Goal: Task Accomplishment & Management: Manage account settings

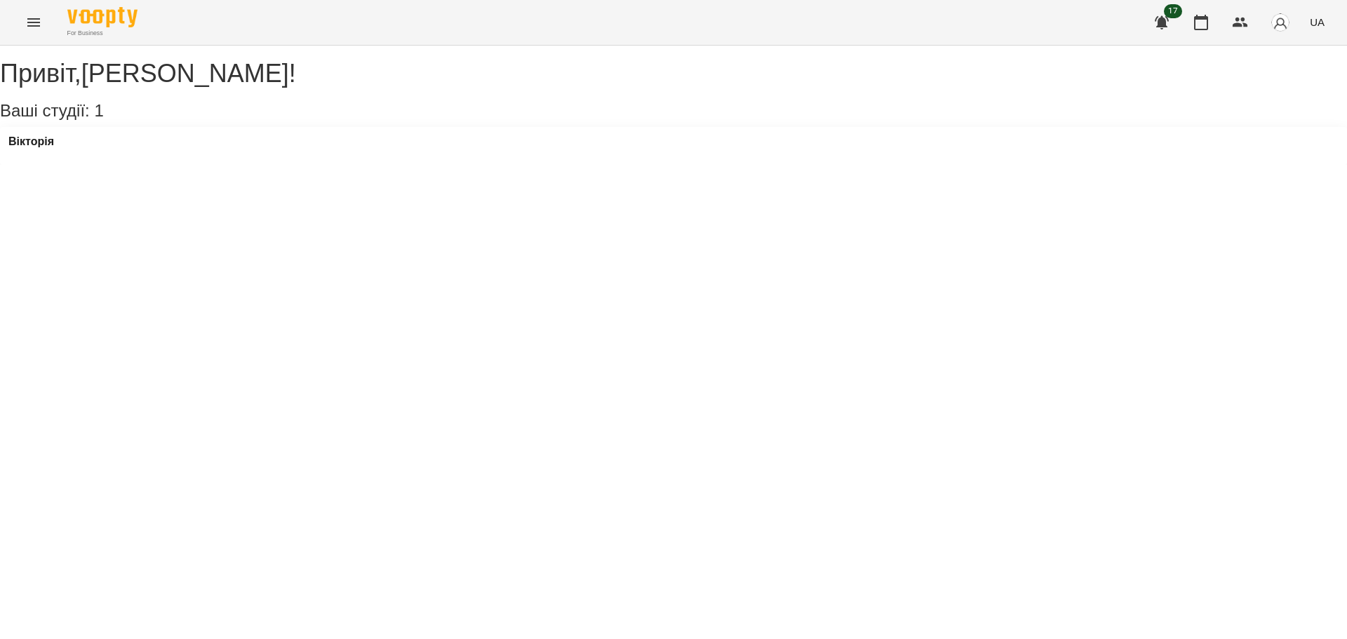
click at [50, 156] on div "Вікторія" at bounding box center [31, 145] width 46 height 21
click at [54, 148] on h3 "Вікторія" at bounding box center [31, 141] width 46 height 13
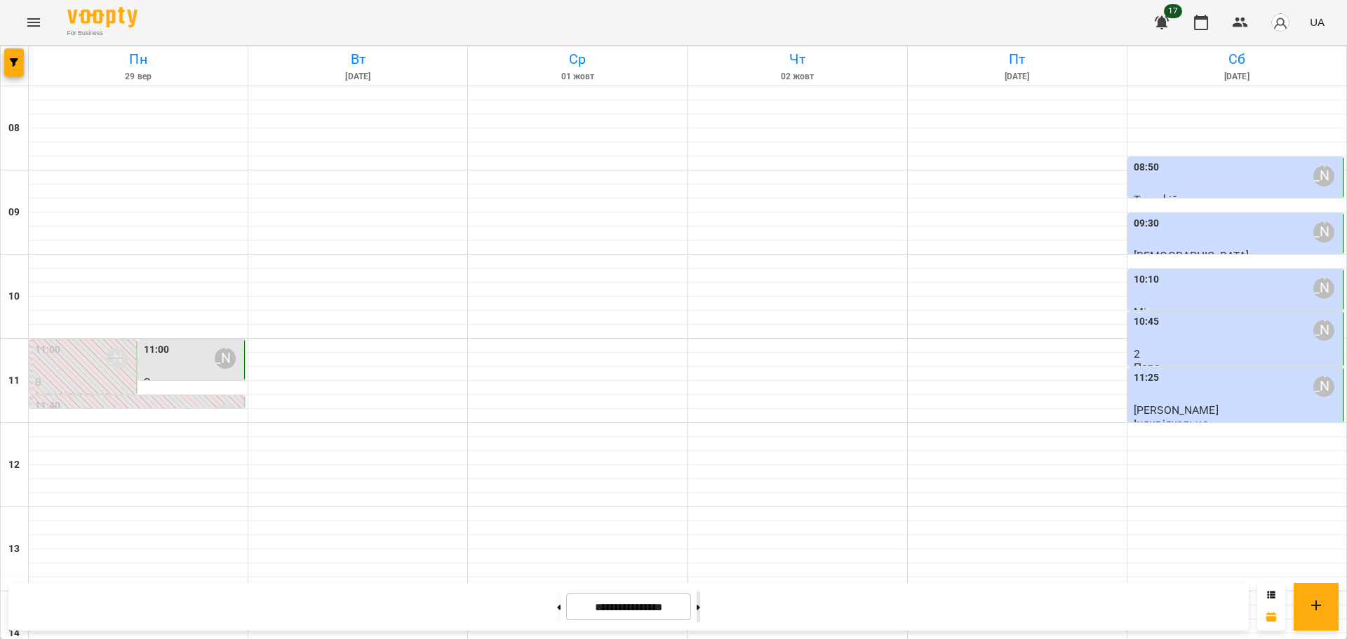
click at [700, 608] on icon at bounding box center [699, 607] width 4 height 5
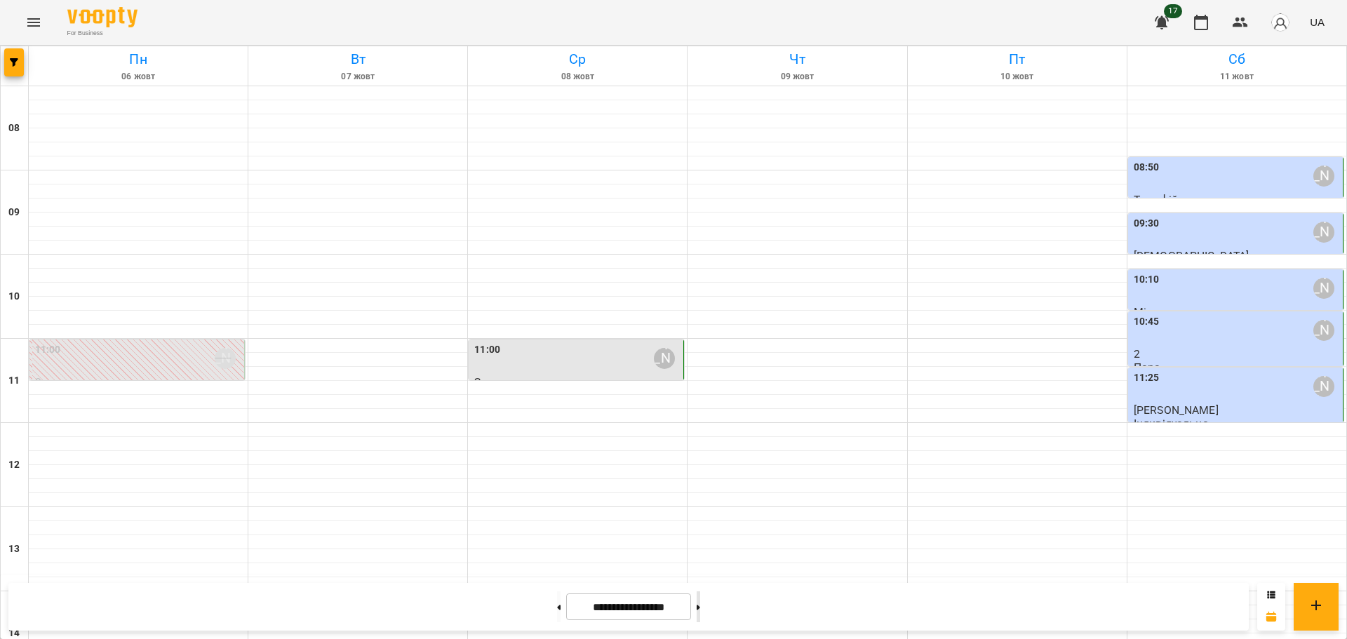
click at [700, 606] on button at bounding box center [699, 607] width 4 height 31
type input "**********"
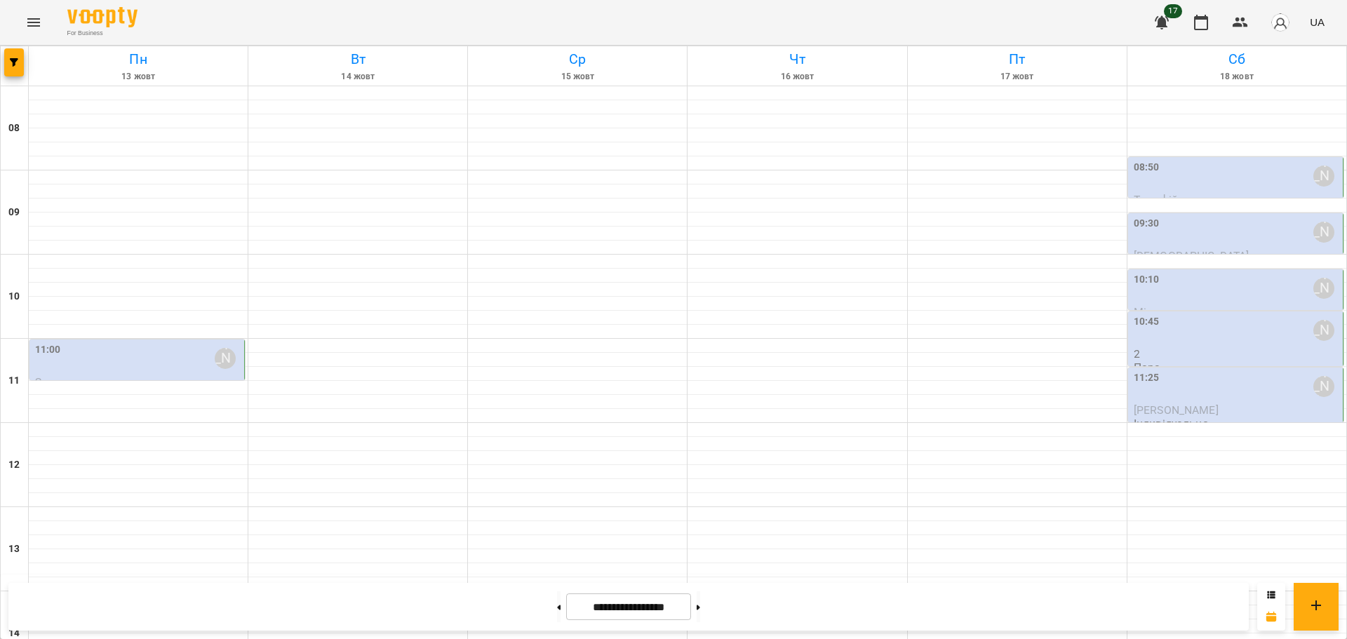
click at [155, 354] on div "11:00 [PERSON_NAME]" at bounding box center [138, 358] width 206 height 32
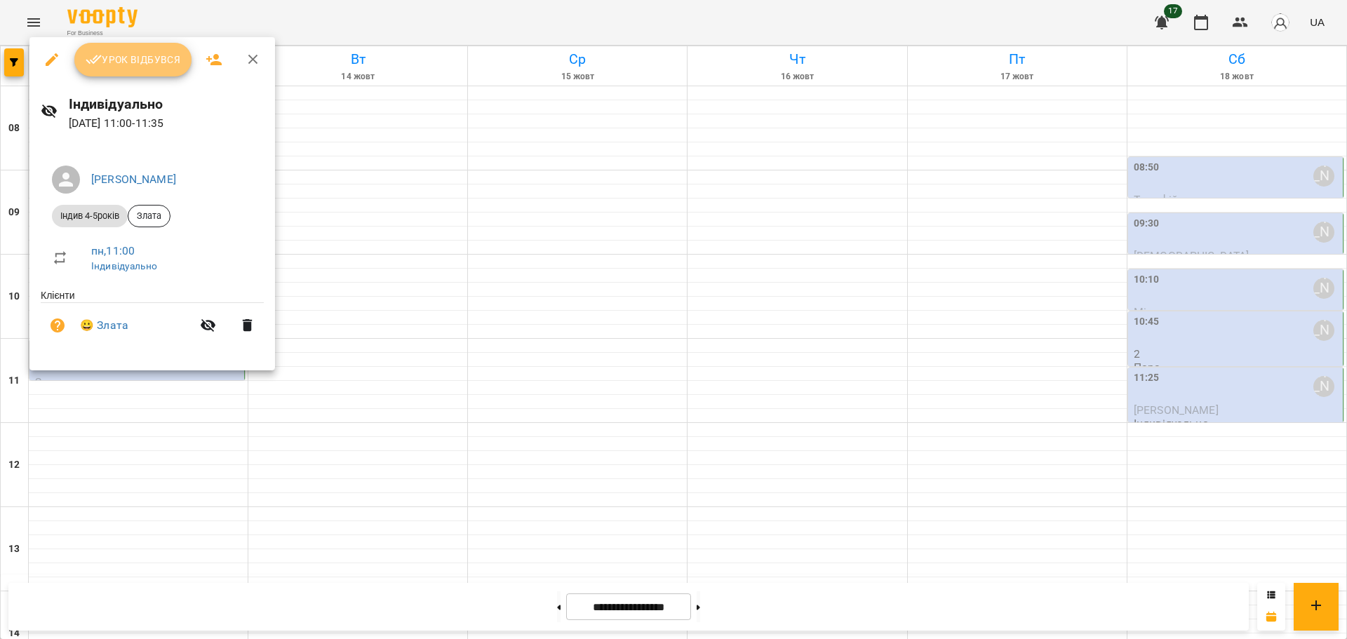
click at [140, 55] on span "Урок відбувся" at bounding box center [133, 59] width 95 height 17
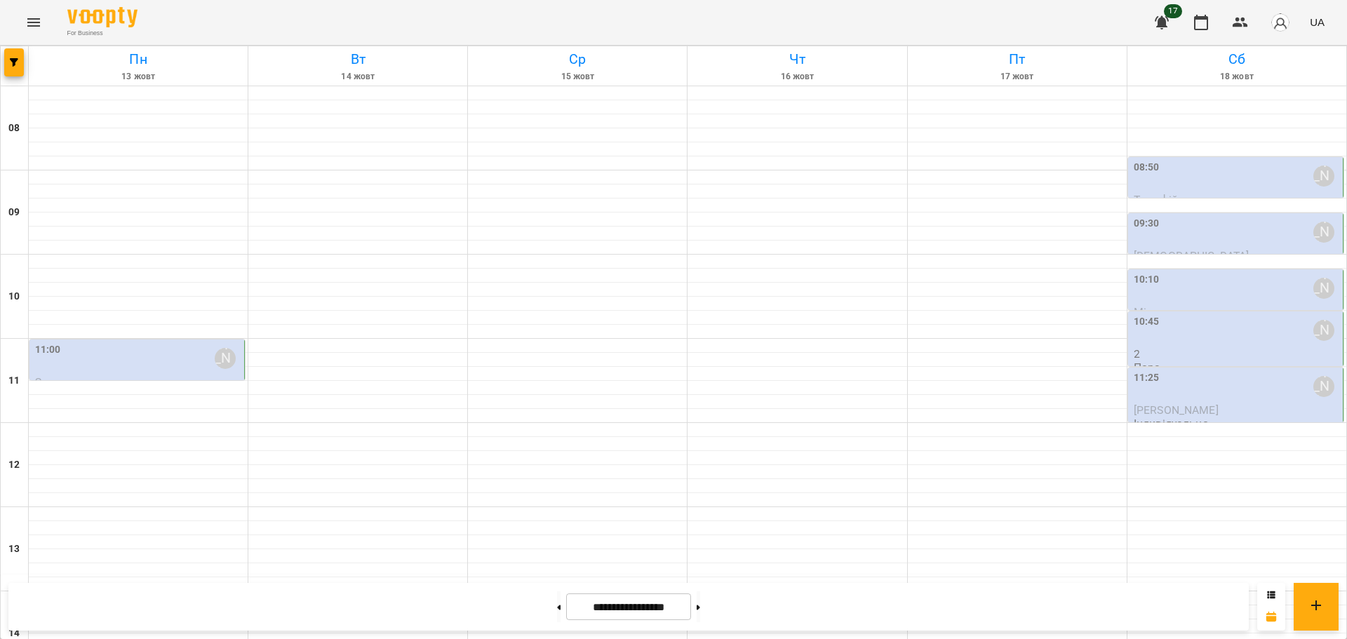
scroll to position [521, 0]
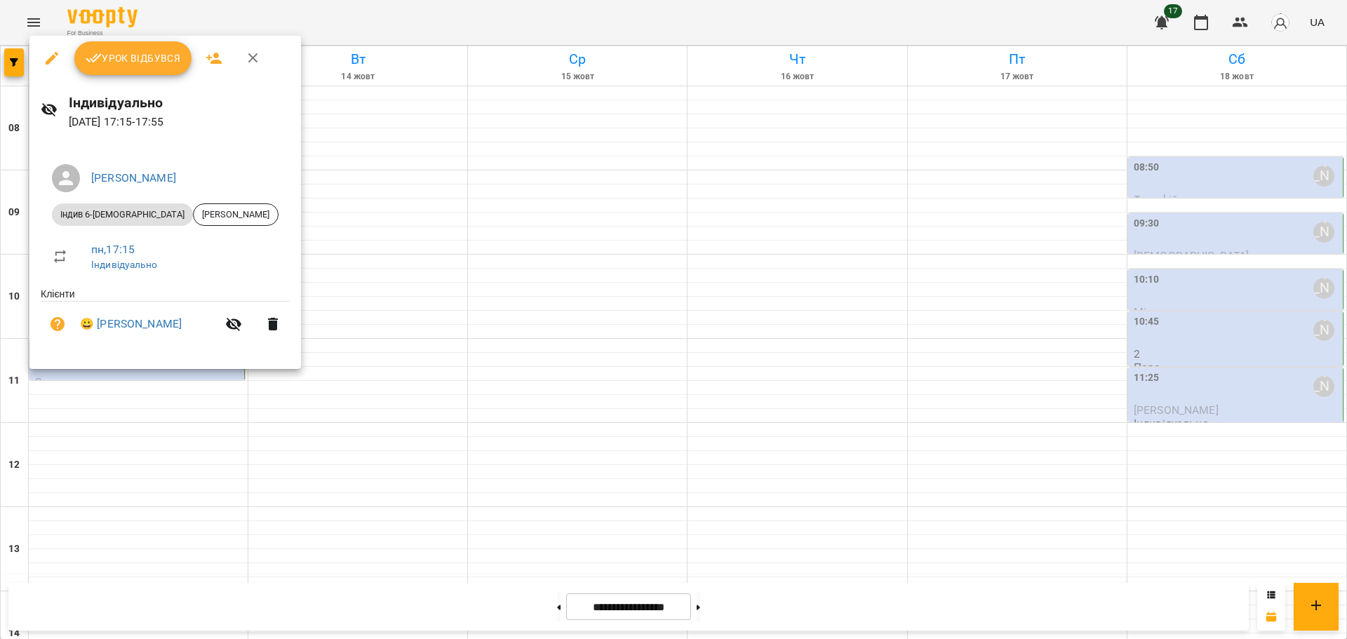
click at [126, 52] on span "Урок відбувся" at bounding box center [133, 58] width 95 height 17
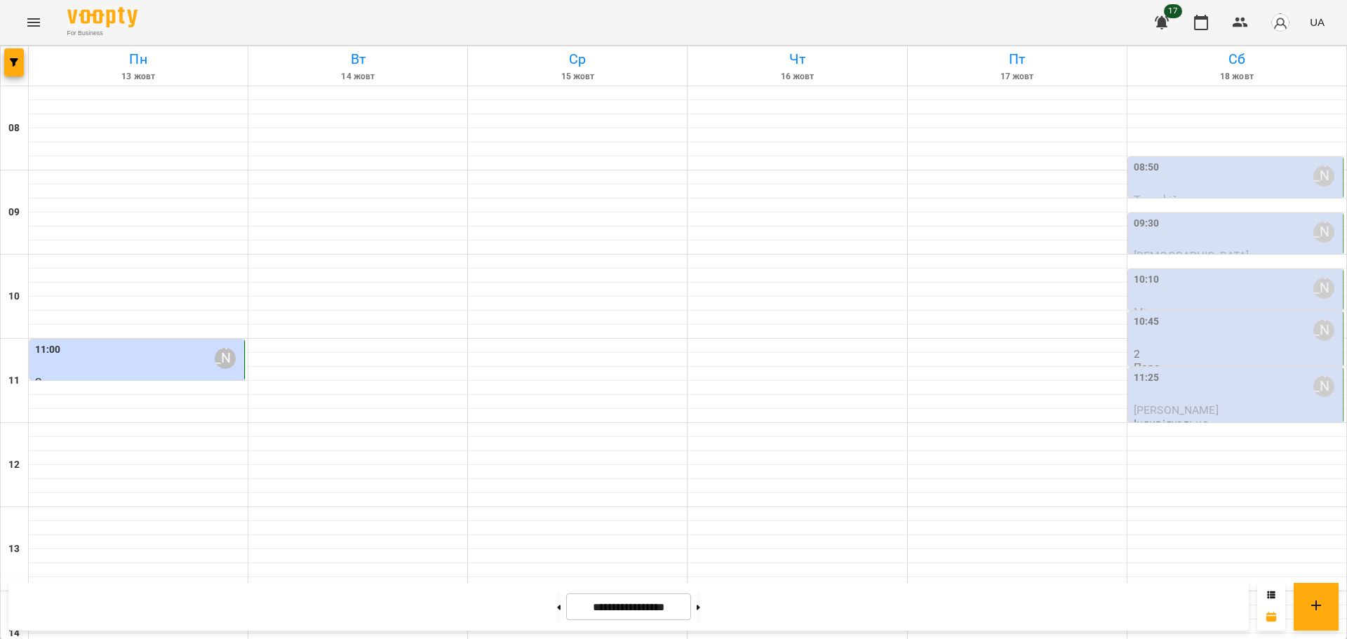
scroll to position [421, 0]
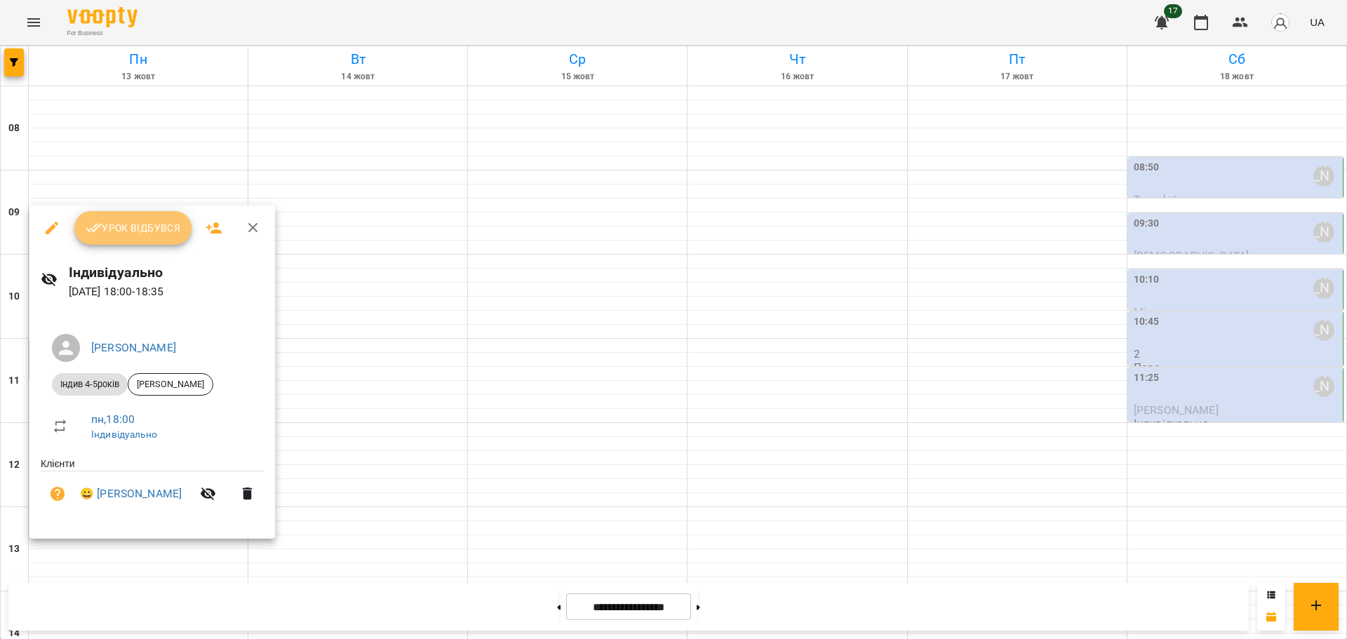
click at [134, 233] on span "Урок відбувся" at bounding box center [133, 228] width 95 height 17
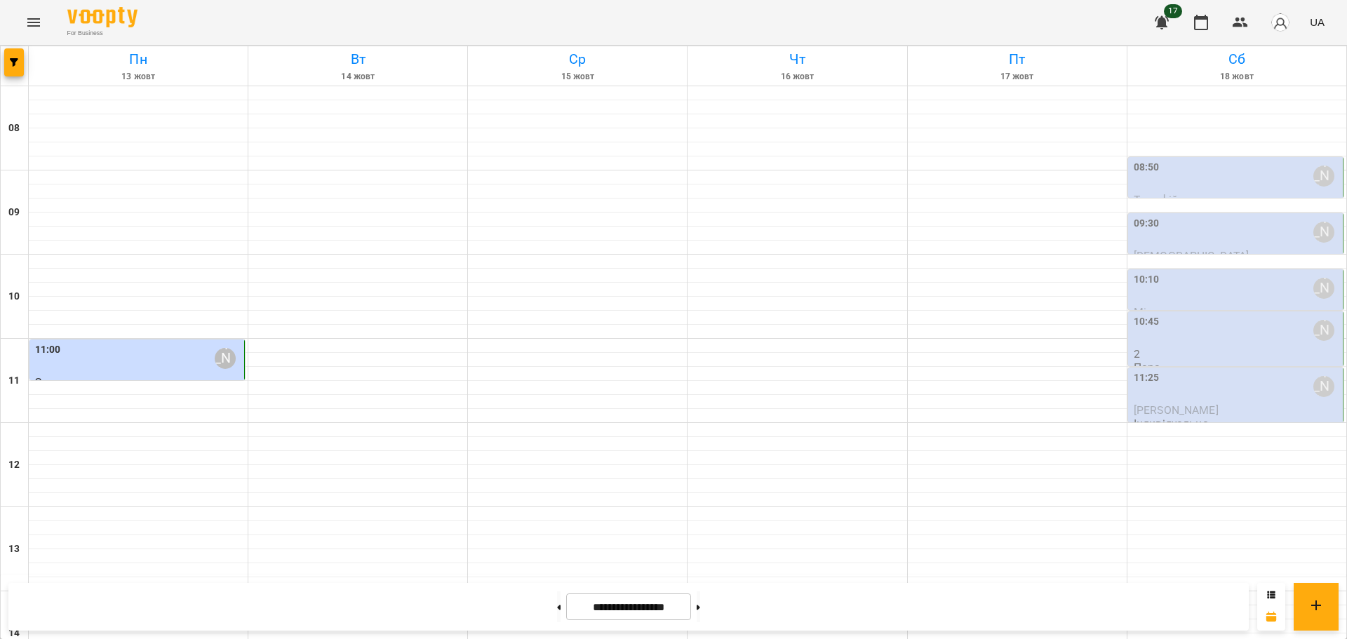
scroll to position [521, 0]
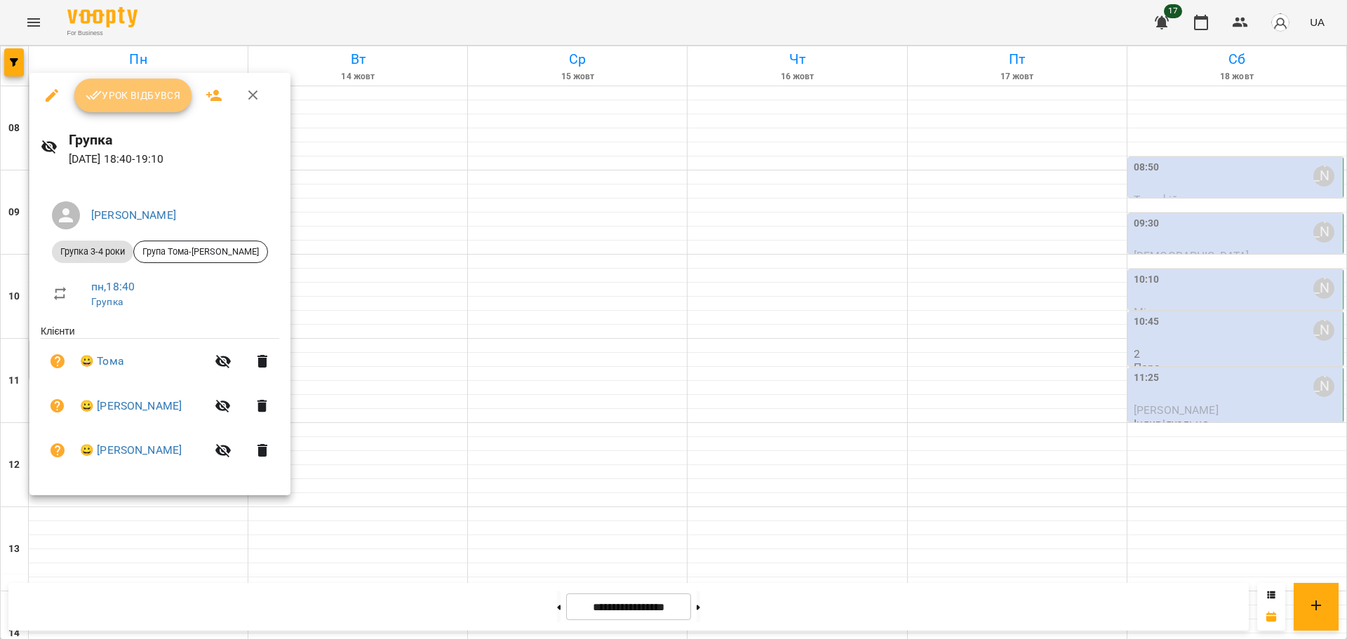
click at [124, 101] on span "Урок відбувся" at bounding box center [133, 95] width 95 height 17
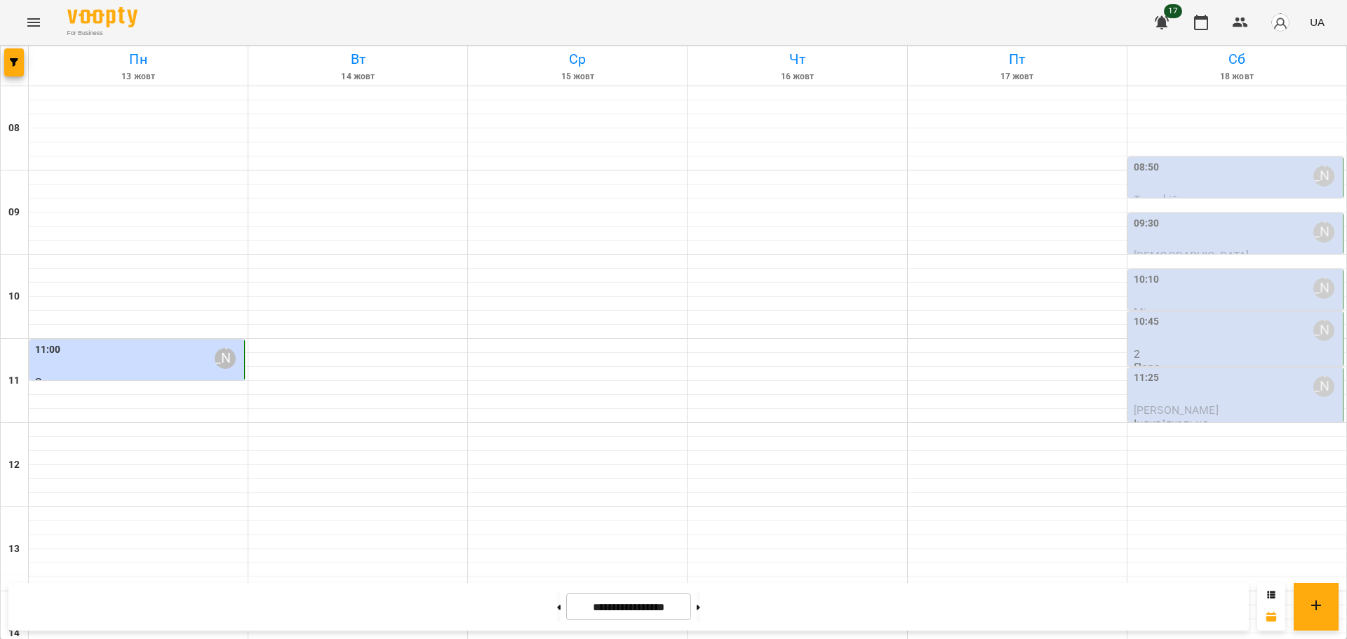
scroll to position [521, 0]
